Goal: Find specific page/section: Find specific page/section

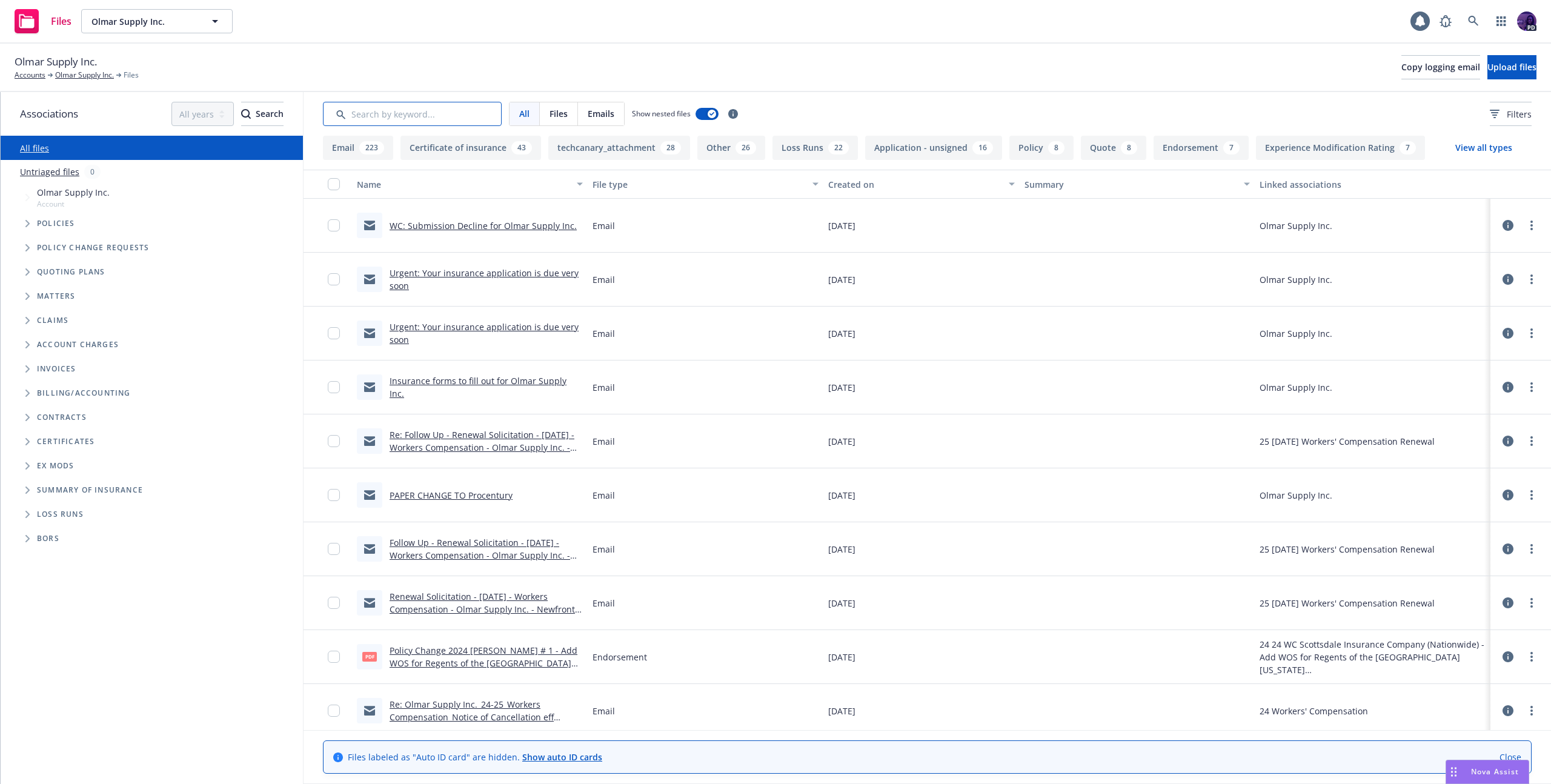
click at [448, 110] on input "Search by keyword..." at bounding box center [412, 114] width 179 height 24
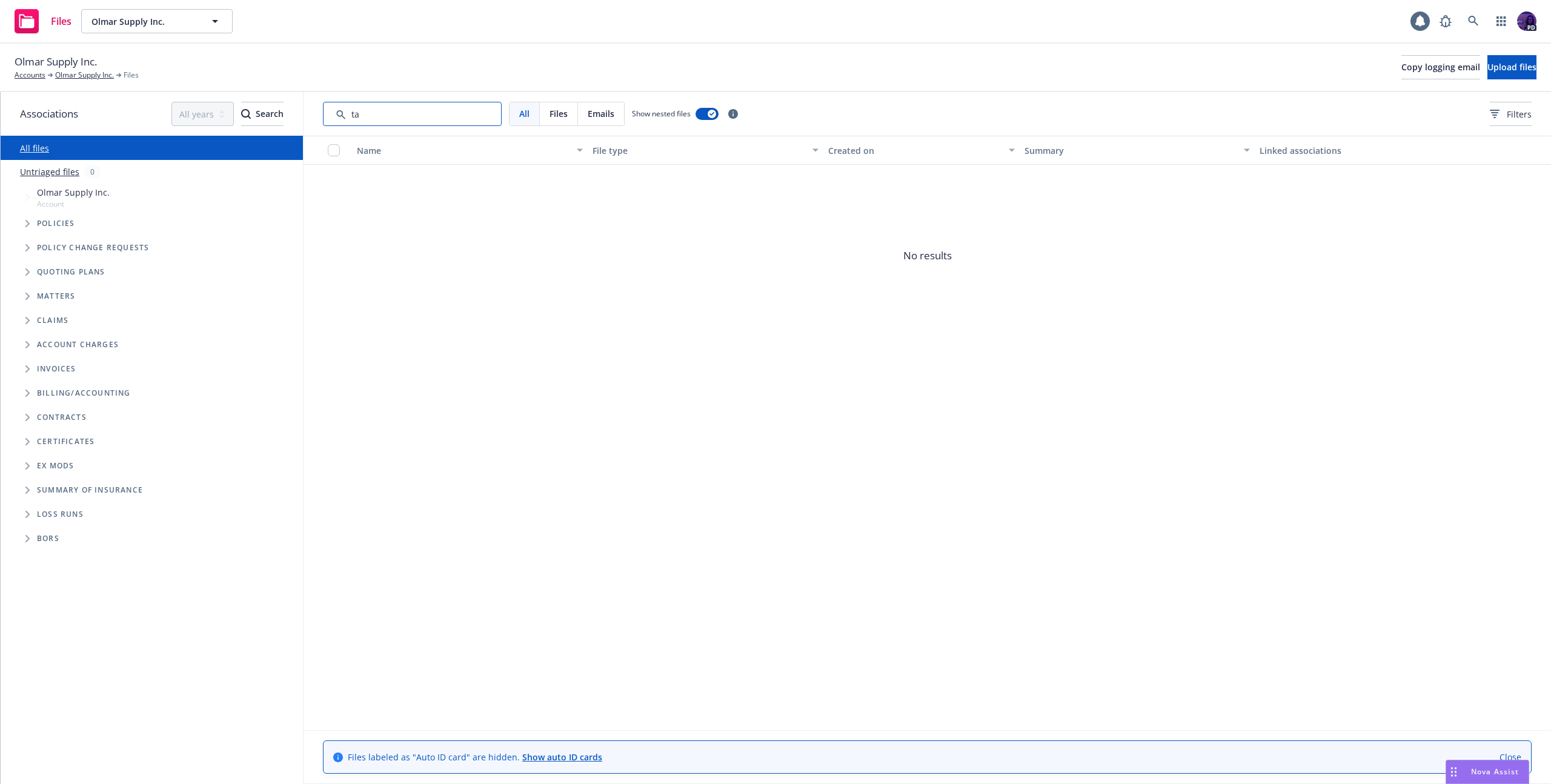
type input "t"
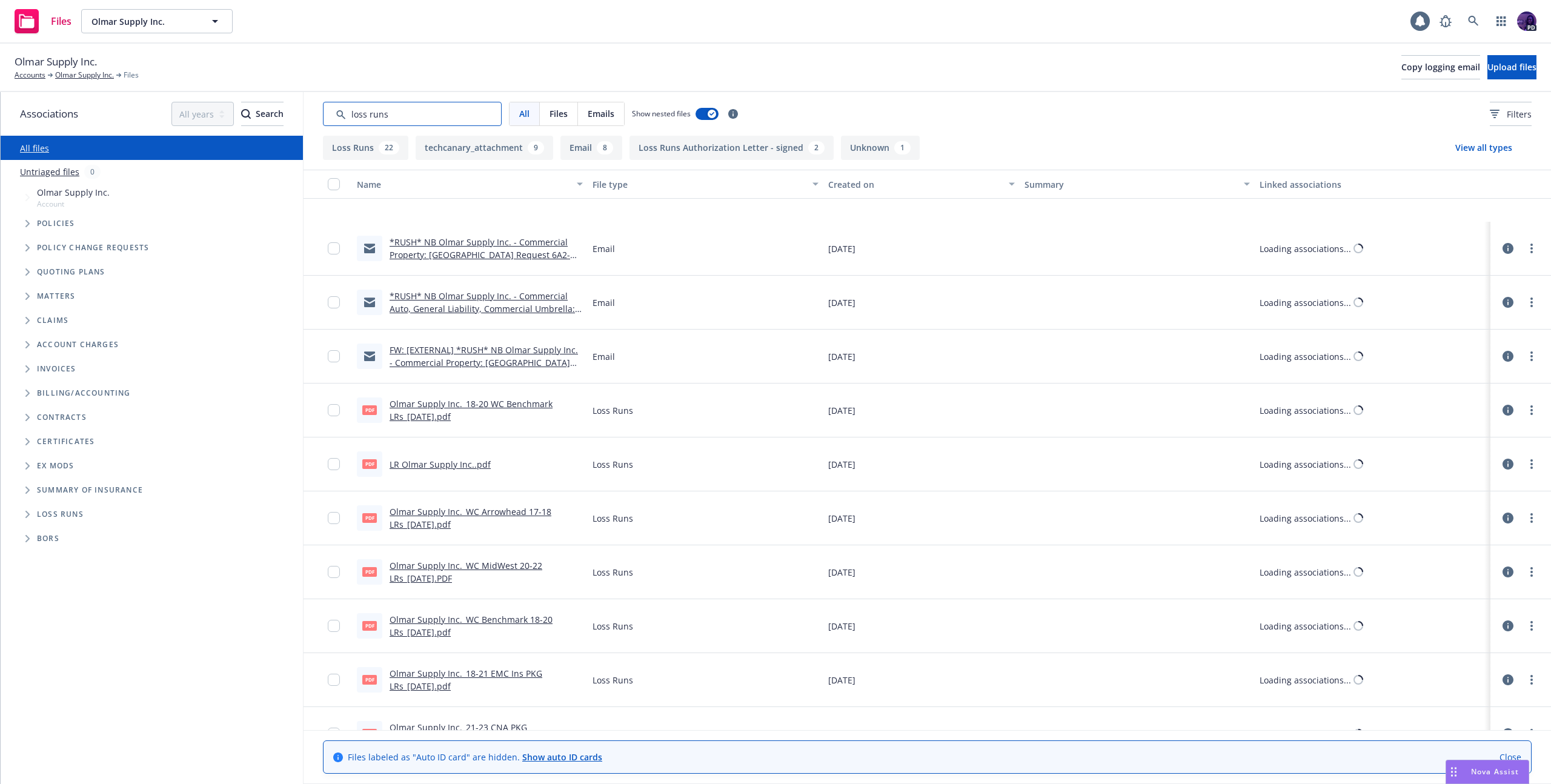
scroll to position [1708, 0]
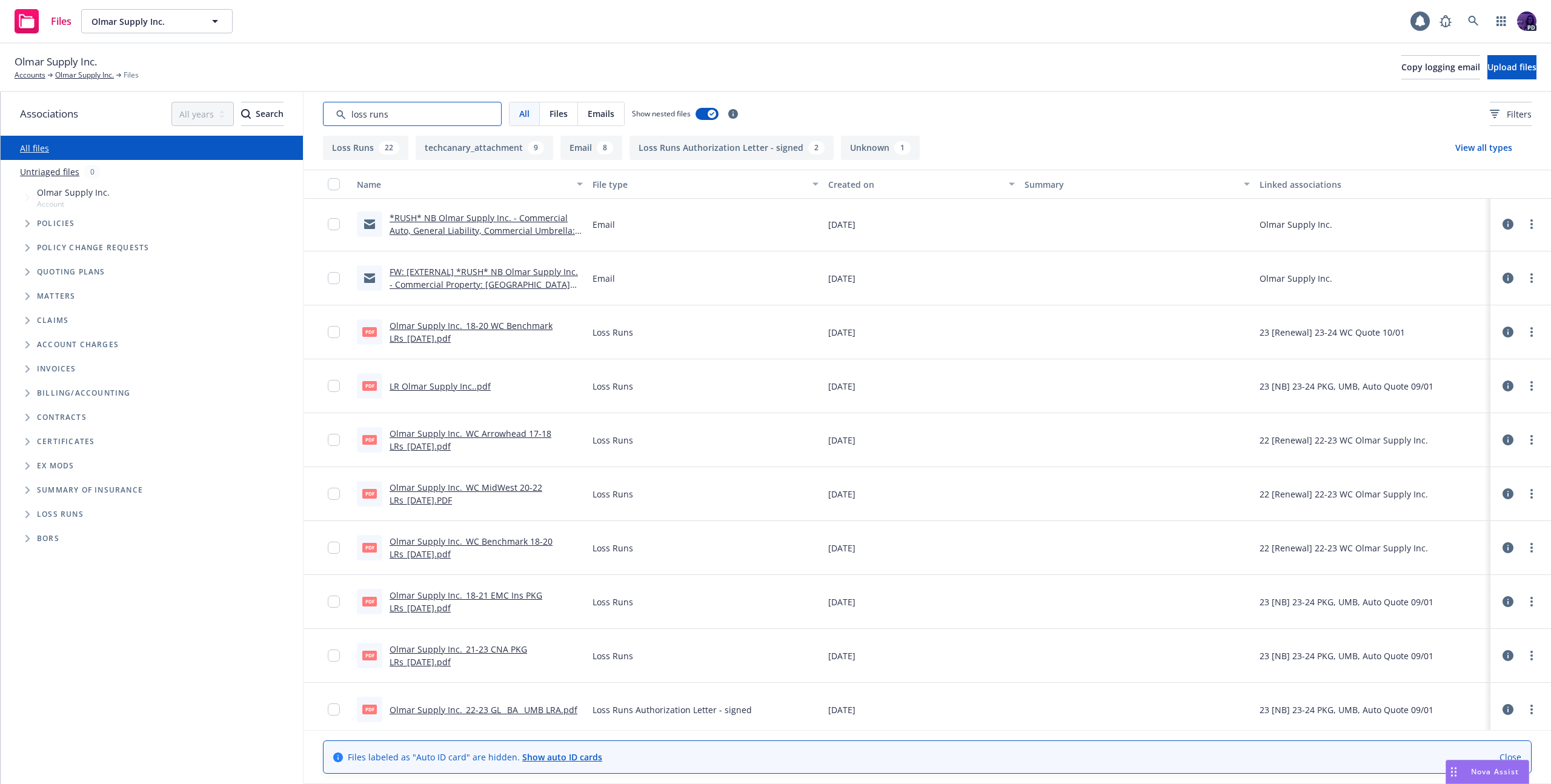
type input "loss runs"
click at [864, 186] on div "Created on" at bounding box center [915, 184] width 173 height 13
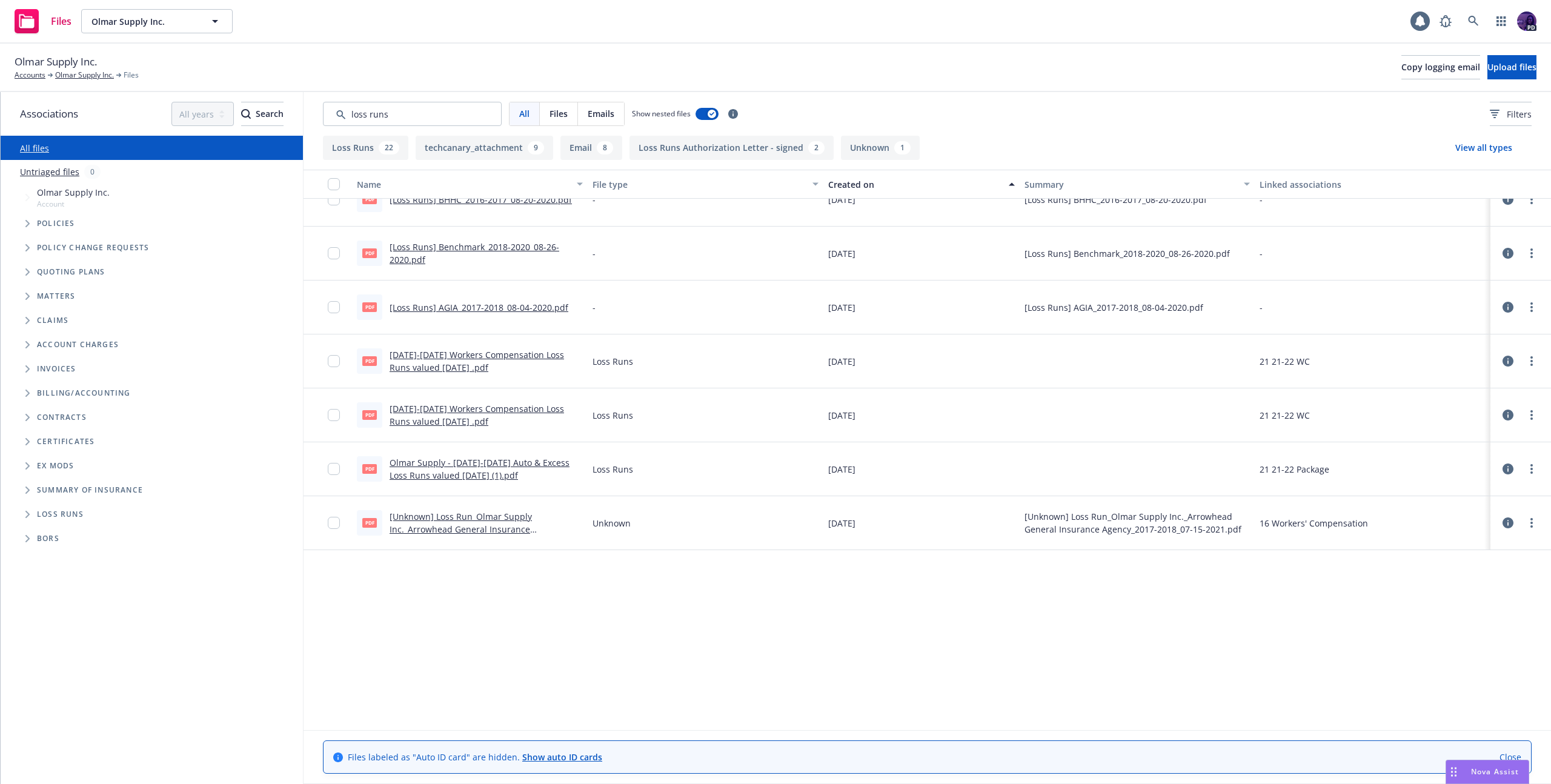
scroll to position [0, 0]
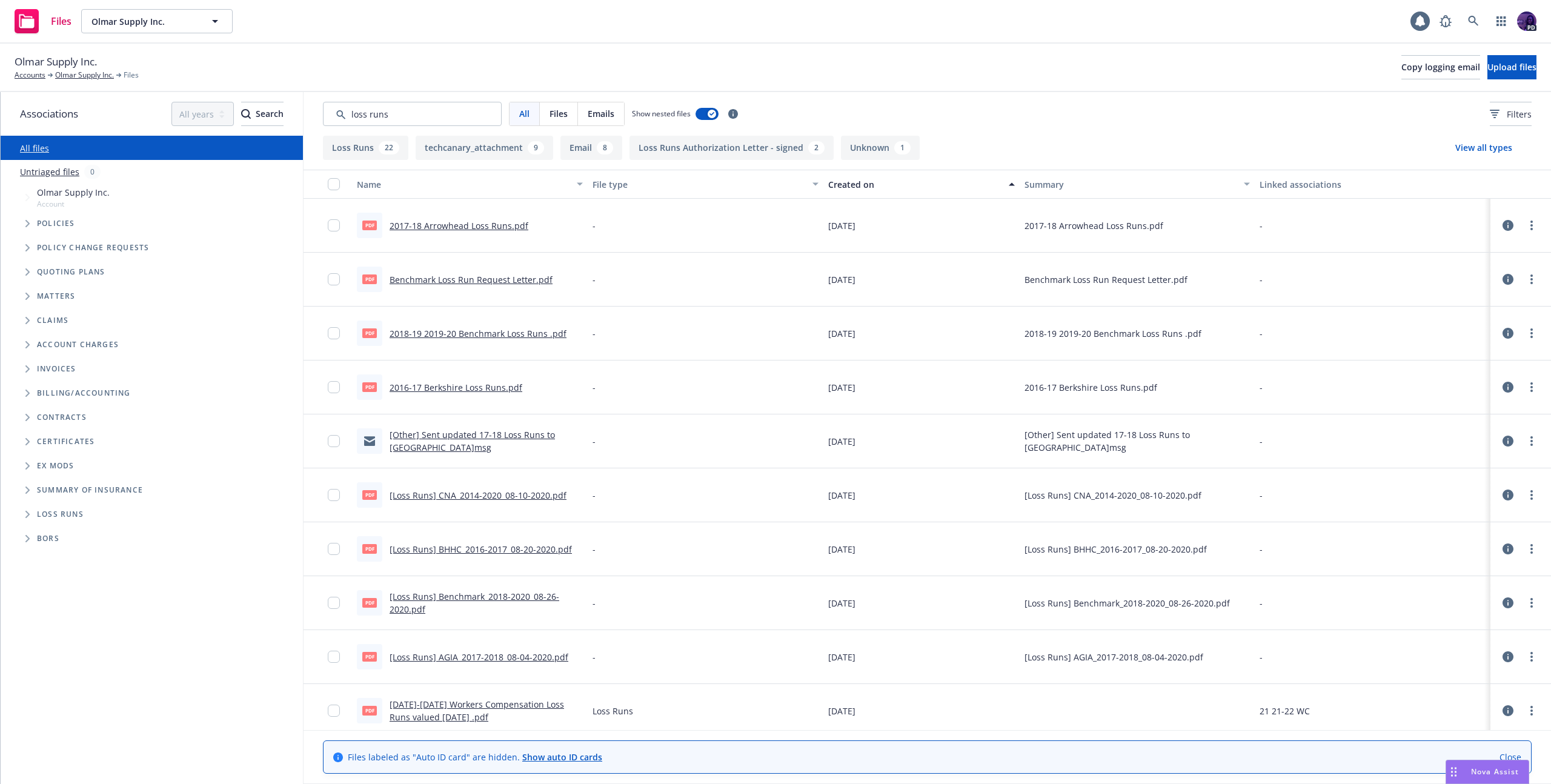
click at [859, 188] on div "Created on" at bounding box center [915, 184] width 173 height 13
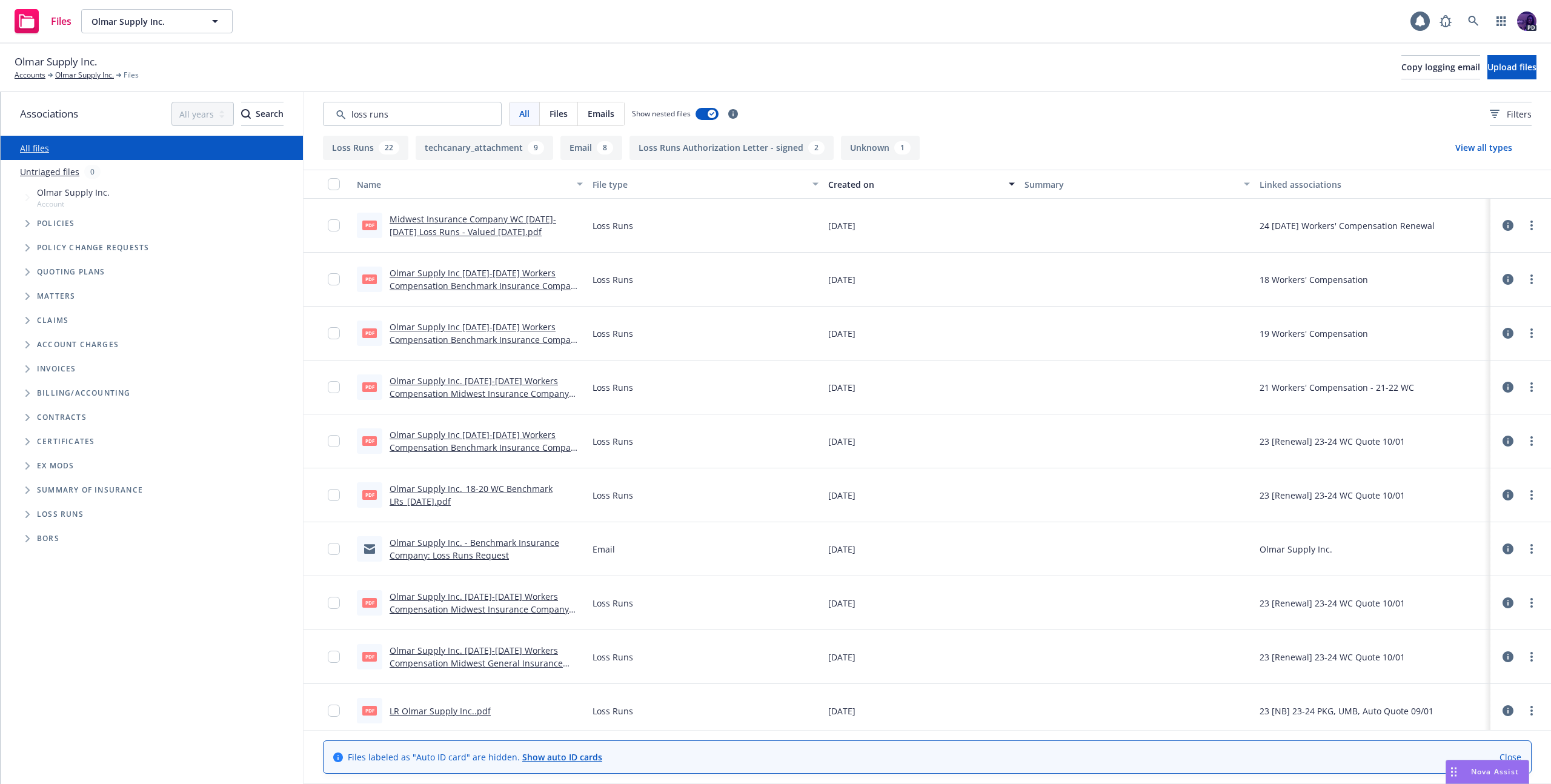
click at [531, 223] on link "Midwest Insurance Company WC [DATE]-[DATE] Loss Runs - Valued [DATE].pdf" at bounding box center [473, 225] width 167 height 24
click at [603, 24] on div "Files Olmar Supply Inc. Olmar Supply Inc. 1 PD" at bounding box center [775, 22] width 1551 height 43
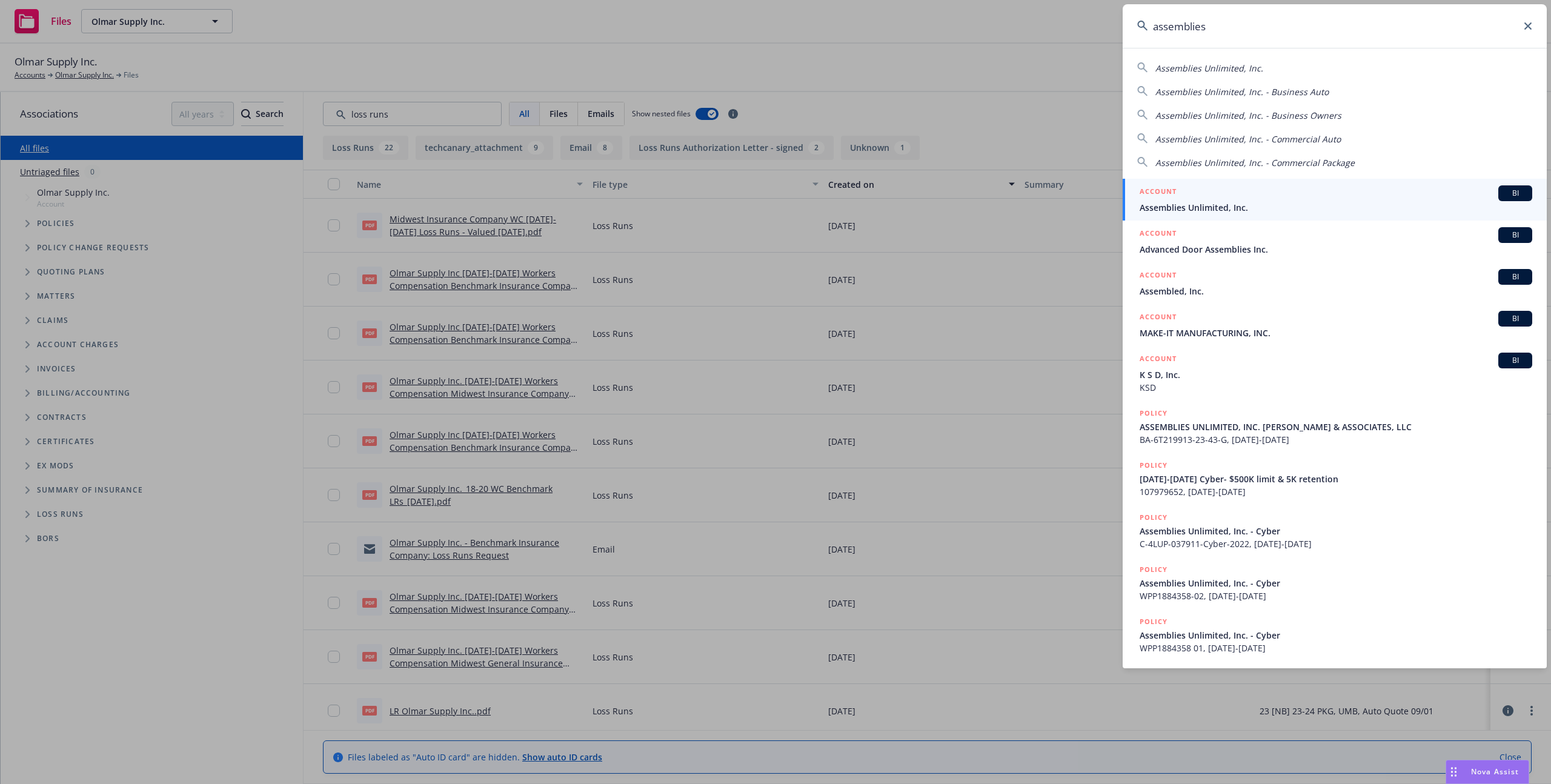
type input "assemblies"
click at [1327, 193] on div "ACCOUNT BI" at bounding box center [1336, 193] width 392 height 16
